Goal: Information Seeking & Learning: Learn about a topic

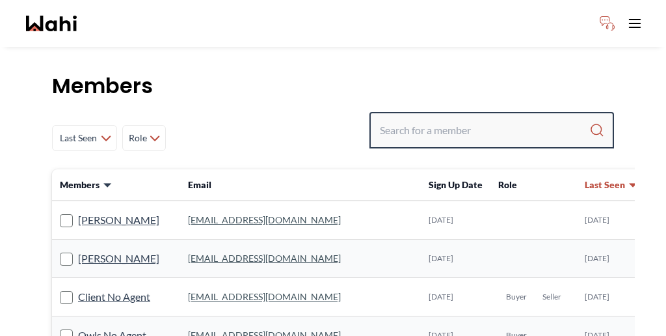
click at [475, 118] on input "Search input" at bounding box center [484, 129] width 209 height 23
paste input "[PERSON_NAME]"
type input "[PERSON_NAME]"
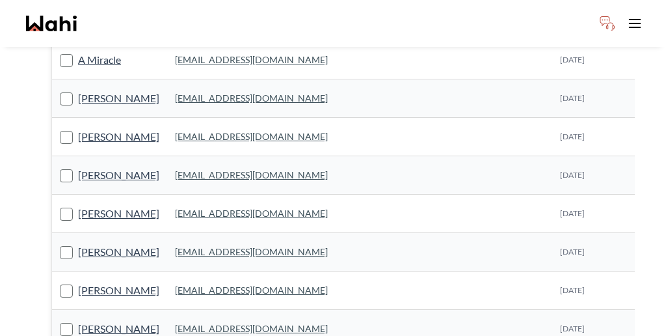
scroll to position [239, 0]
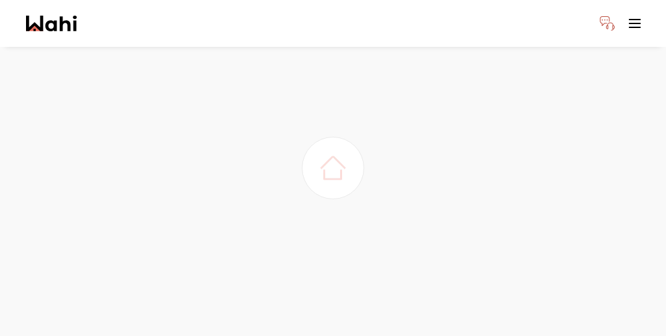
scroll to position [35, 0]
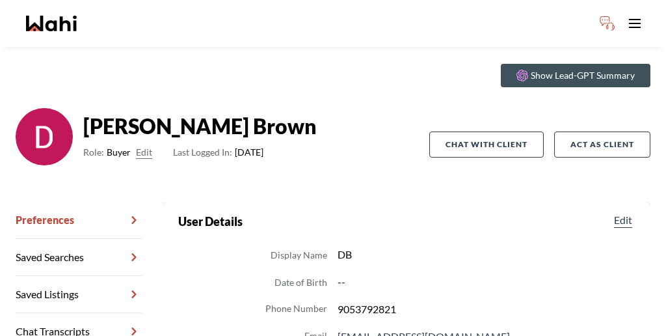
click at [81, 313] on link "Chat Transcripts" at bounding box center [79, 331] width 126 height 37
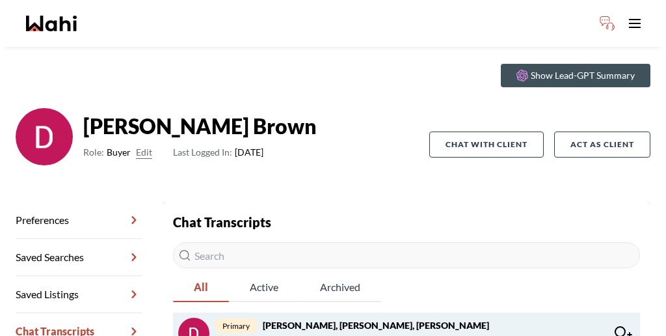
click at [358, 333] on span "Michelle Williams : Hey Dylan and Sydney, this will be our new chat :) I unders…" at bounding box center [410, 341] width 390 height 16
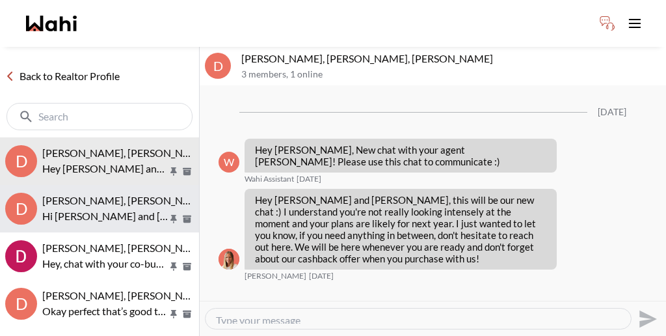
click at [88, 194] on span "Dylan Brown, Sydney Duncan, Jessie" at bounding box center [125, 200] width 166 height 12
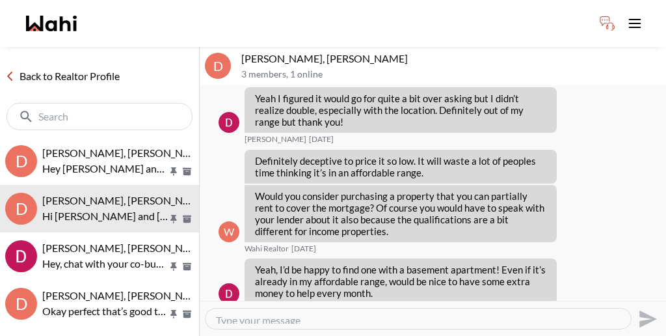
scroll to position [1026, 0]
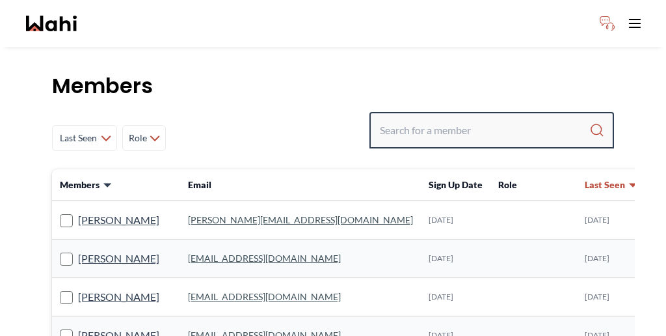
click at [470, 118] on input "Search input" at bounding box center [484, 129] width 209 height 23
paste input "Victoria"
type input "Victoria"
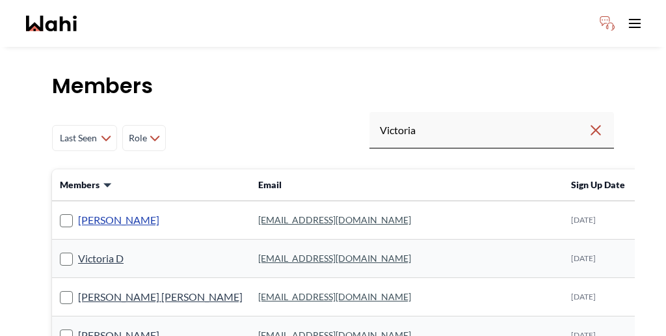
click at [98, 211] on link "[PERSON_NAME]" at bounding box center [118, 219] width 81 height 17
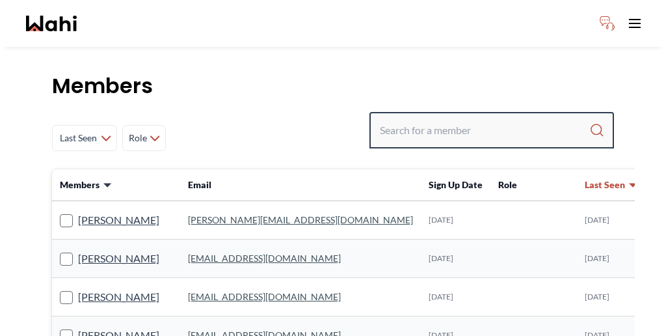
click at [514, 118] on input "Search input" at bounding box center [484, 129] width 209 height 23
paste input "Victoria"
type input "Victoria"
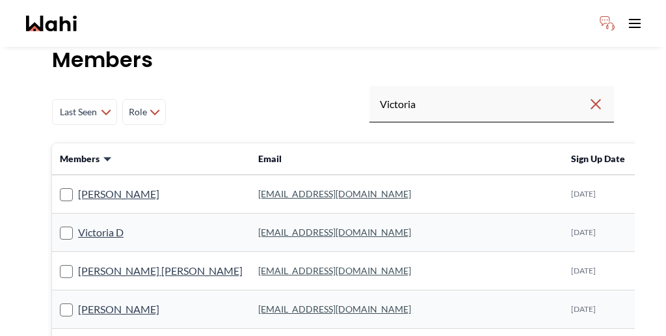
scroll to position [29, 0]
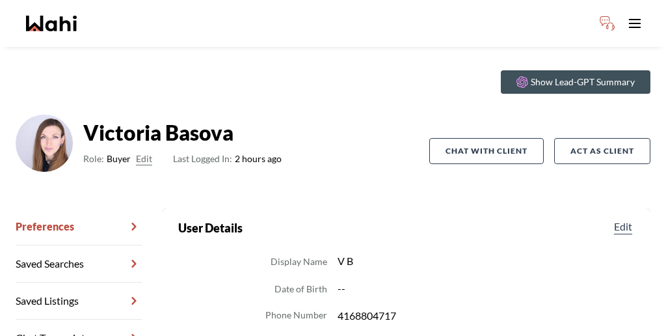
click at [85, 319] on link "Chat Transcripts" at bounding box center [79, 337] width 126 height 37
